Goal: Information Seeking & Learning: Get advice/opinions

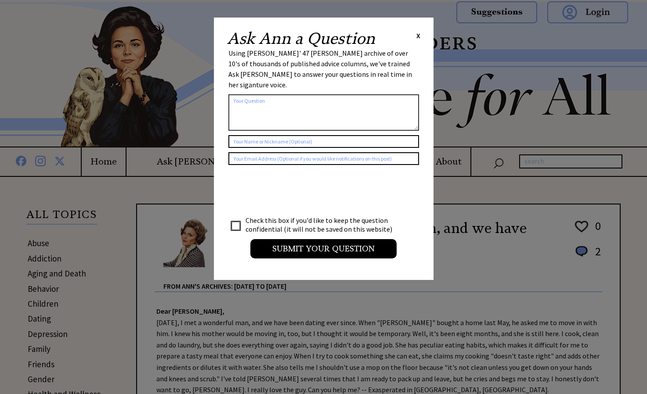
click at [420, 37] on span "X" at bounding box center [418, 35] width 4 height 9
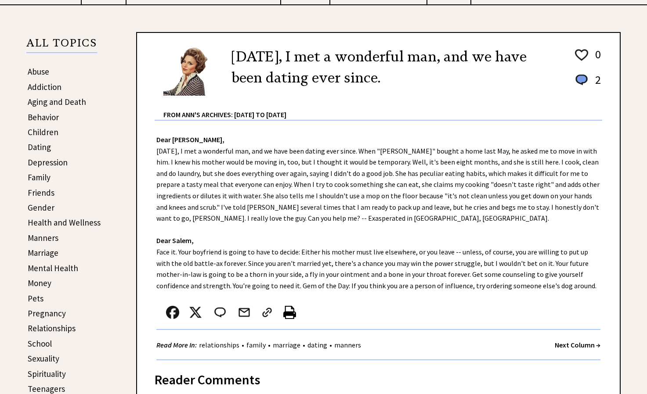
scroll to position [170, 0]
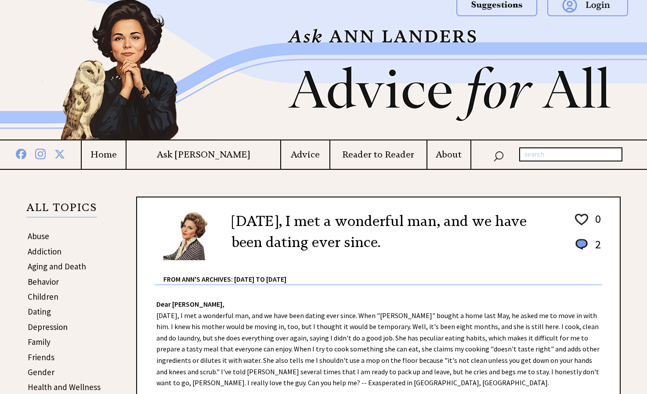
scroll to position [0, 0]
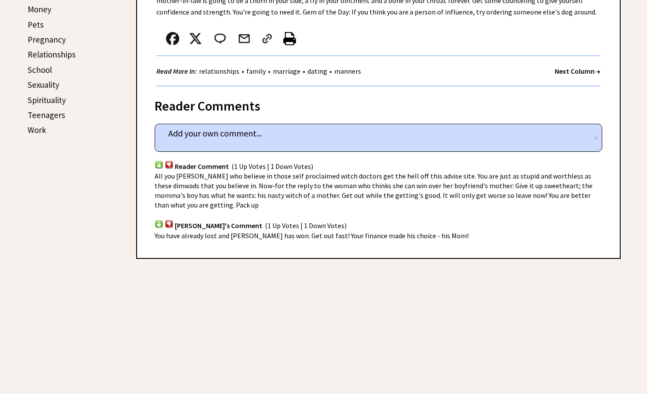
scroll to position [449, 0]
